Goal: Information Seeking & Learning: Learn about a topic

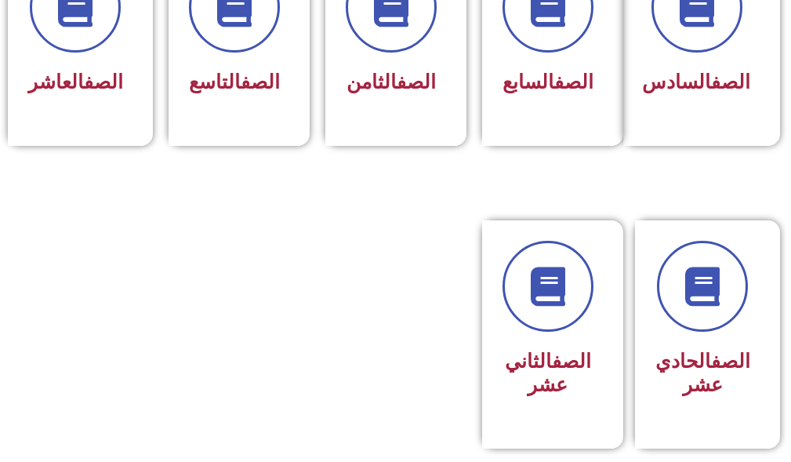
scroll to position [861, 0]
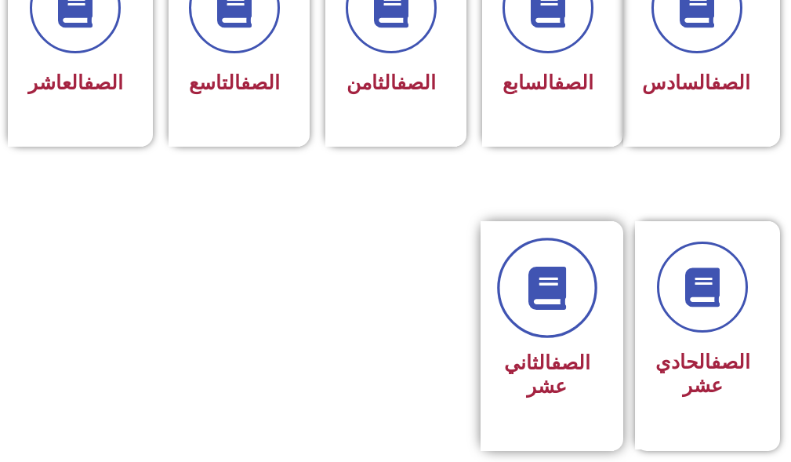
click at [563, 295] on icon at bounding box center [546, 287] width 43 height 43
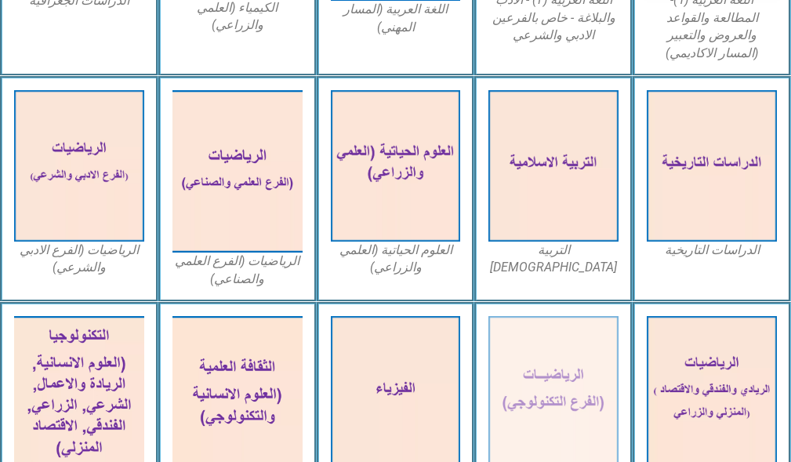
scroll to position [698, 0]
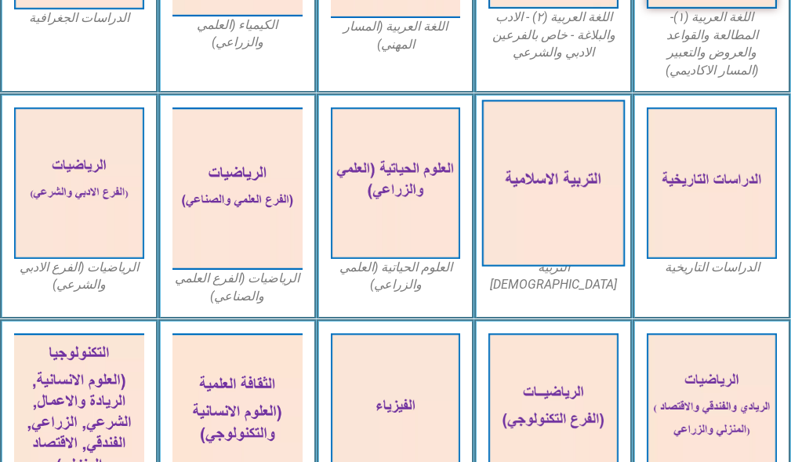
click at [588, 221] on img at bounding box center [553, 183] width 143 height 166
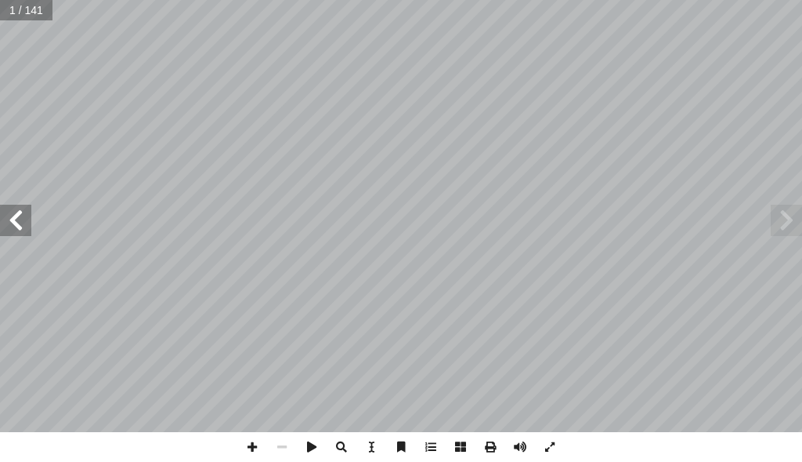
click at [19, 234] on span at bounding box center [15, 220] width 31 height 31
click at [14, 216] on span at bounding box center [15, 220] width 31 height 31
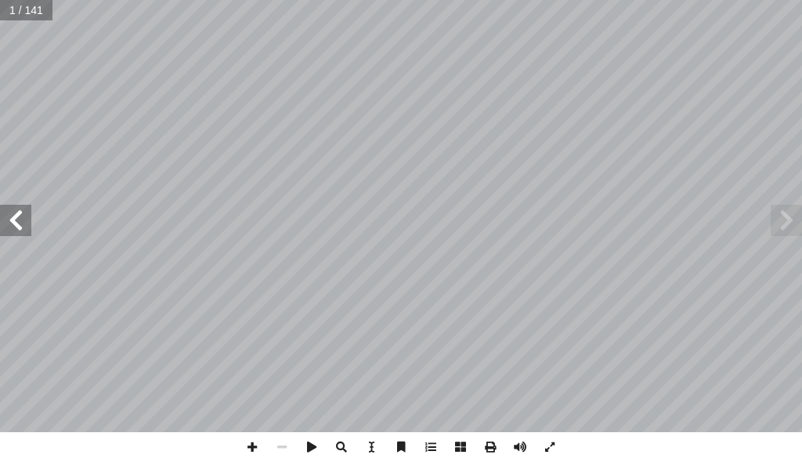
click at [14, 216] on span at bounding box center [15, 220] width 31 height 31
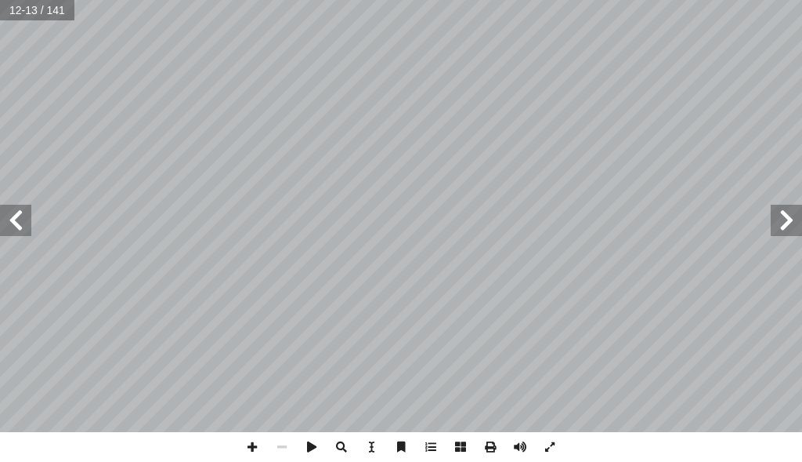
click at [14, 216] on span at bounding box center [15, 220] width 31 height 31
click at [15, 216] on span at bounding box center [15, 220] width 31 height 31
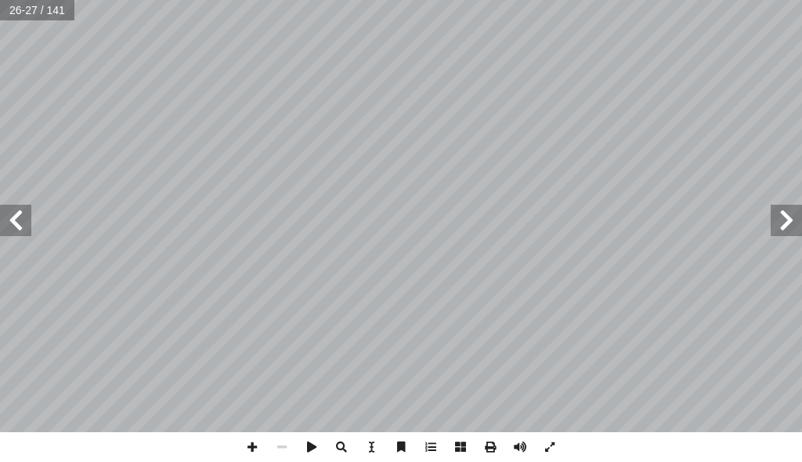
click at [16, 221] on span at bounding box center [15, 220] width 31 height 31
click at [16, 220] on span at bounding box center [15, 220] width 31 height 31
click at [340, 452] on span at bounding box center [342, 447] width 30 height 30
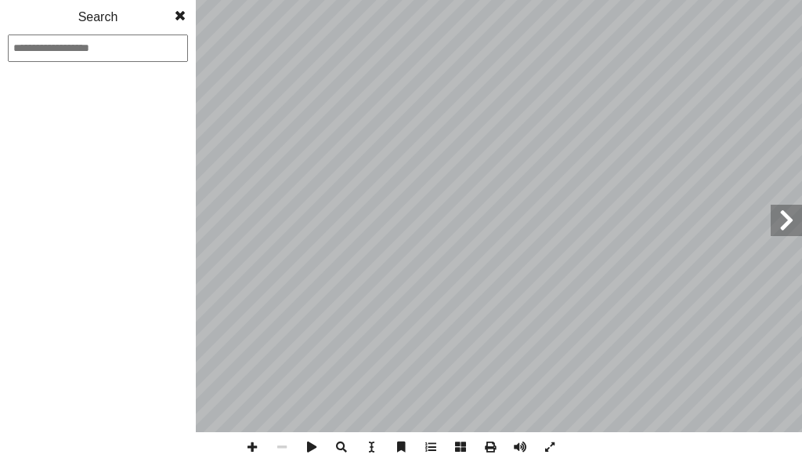
click at [340, 452] on span at bounding box center [342, 447] width 30 height 30
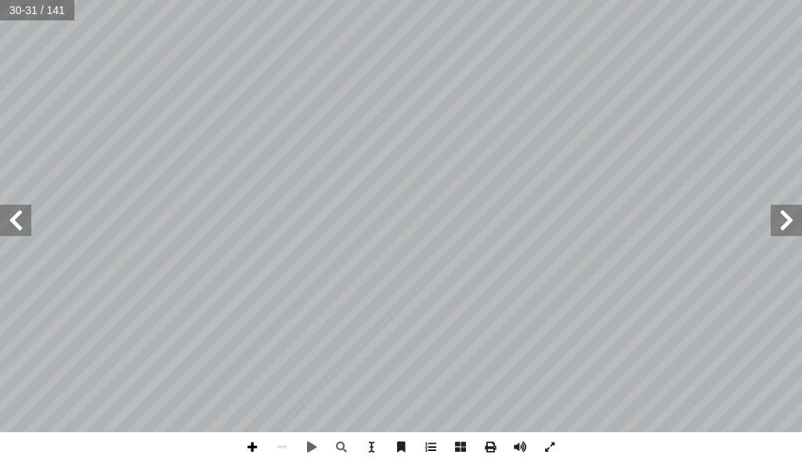
click at [248, 450] on span at bounding box center [252, 447] width 30 height 30
click at [250, 448] on span at bounding box center [252, 447] width 30 height 30
click at [284, 440] on span at bounding box center [282, 447] width 30 height 30
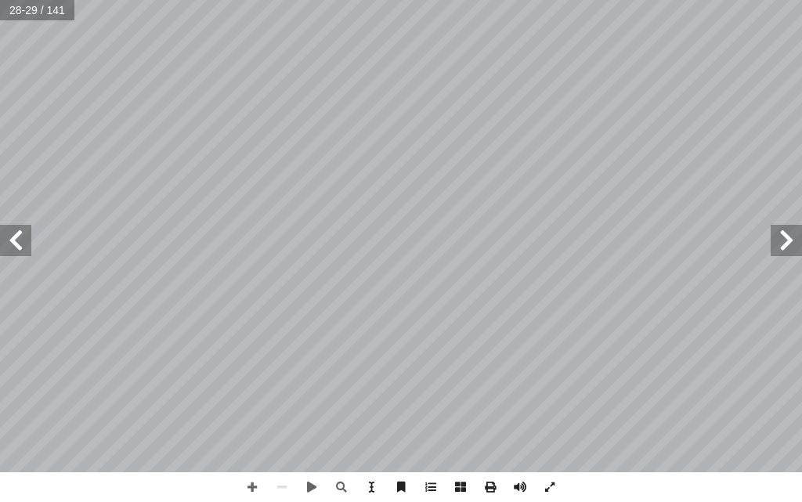
click at [17, 248] on span at bounding box center [15, 240] width 31 height 31
click at [255, 461] on span at bounding box center [252, 488] width 30 height 30
click at [15, 241] on span at bounding box center [15, 240] width 31 height 31
click at [612, 106] on html "الصفحة الرئيسية الصف الأول الصف الثاني الصف الثالث الصف الرابع الصف الخامس الصف…" at bounding box center [401, 53] width 802 height 106
